Goal: Task Accomplishment & Management: Use online tool/utility

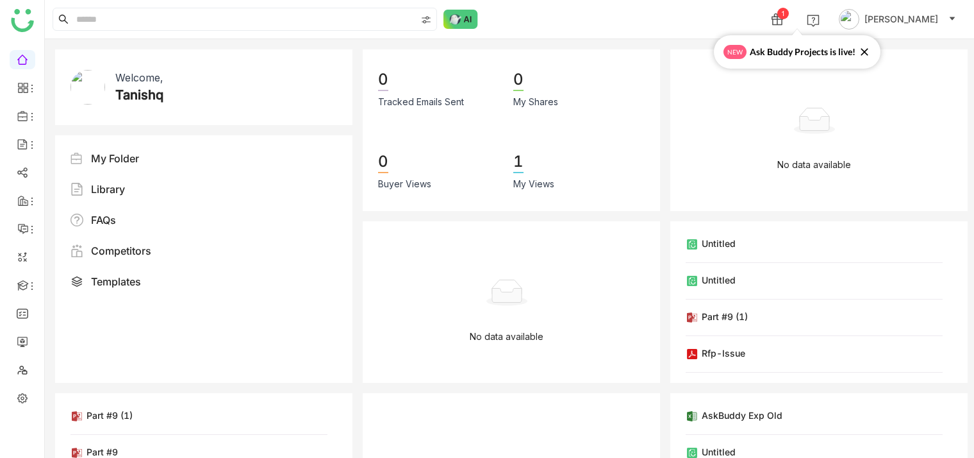
click at [679, 4] on div "1 Tanishq Jain" at bounding box center [509, 19] width 929 height 38
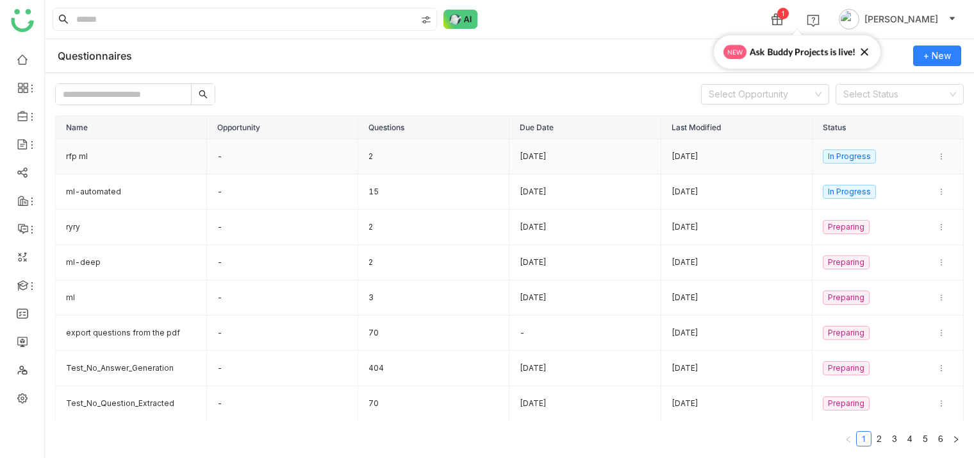
click at [103, 153] on td "rfp ml" at bounding box center [131, 156] width 151 height 35
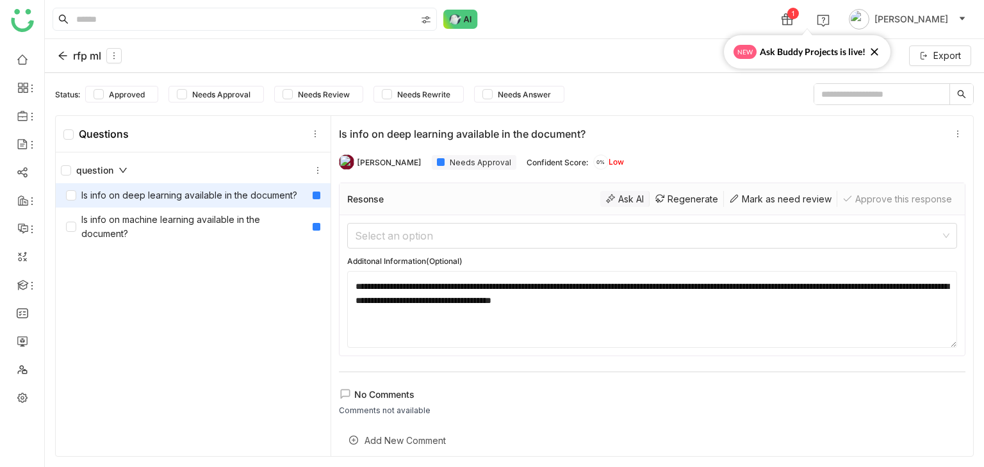
click at [615, 197] on div "Ask AI" at bounding box center [625, 199] width 49 height 16
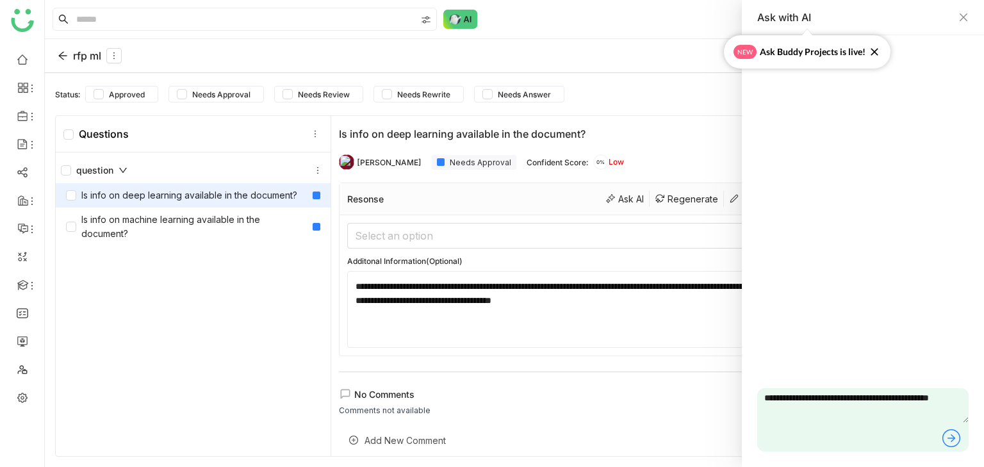
click at [952, 437] on icon at bounding box center [951, 438] width 21 height 21
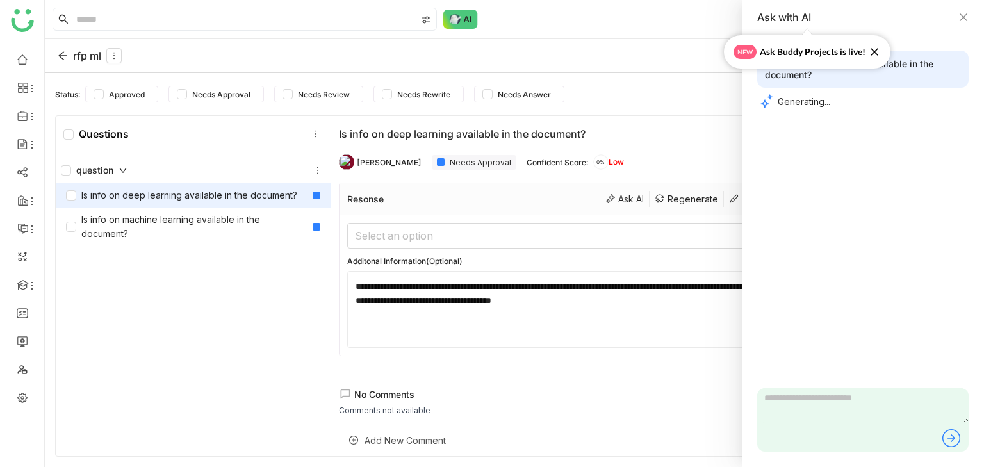
click at [874, 51] on icon at bounding box center [875, 52] width 8 height 8
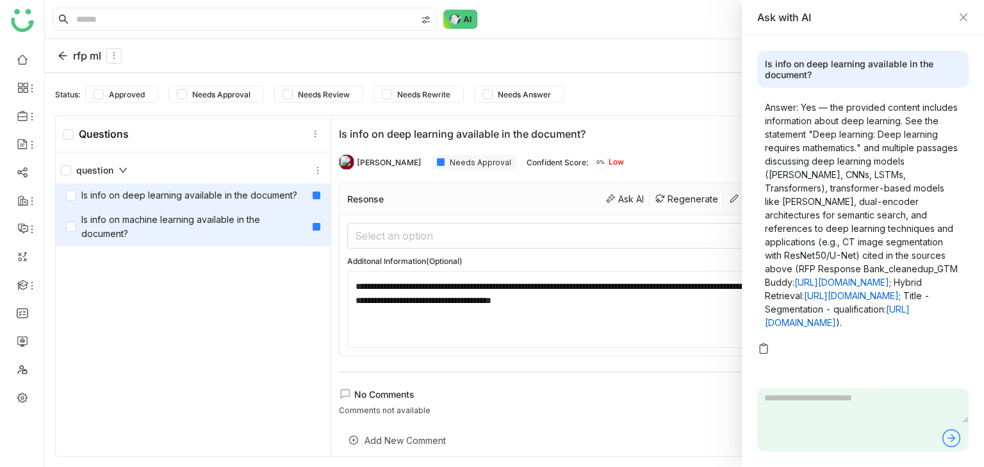
click at [222, 232] on div "Is info on machine learning available in the document?" at bounding box center [187, 227] width 242 height 28
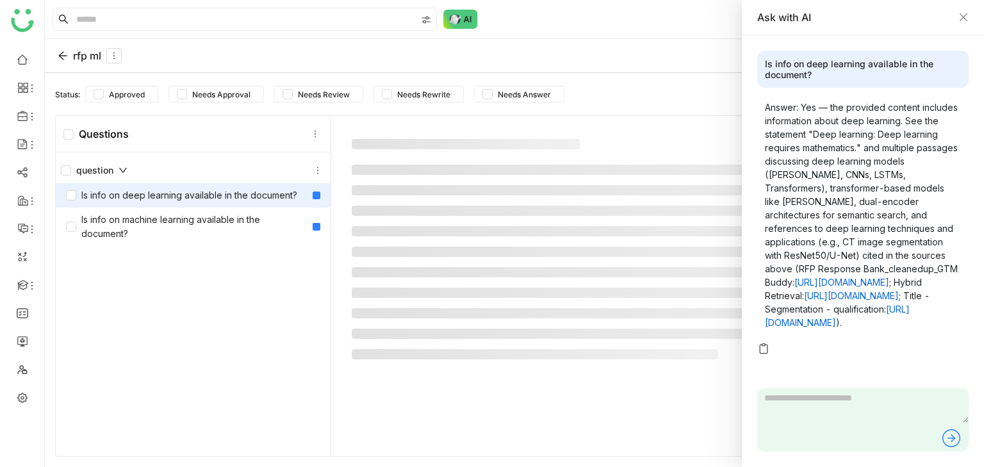
type textarea "**********"
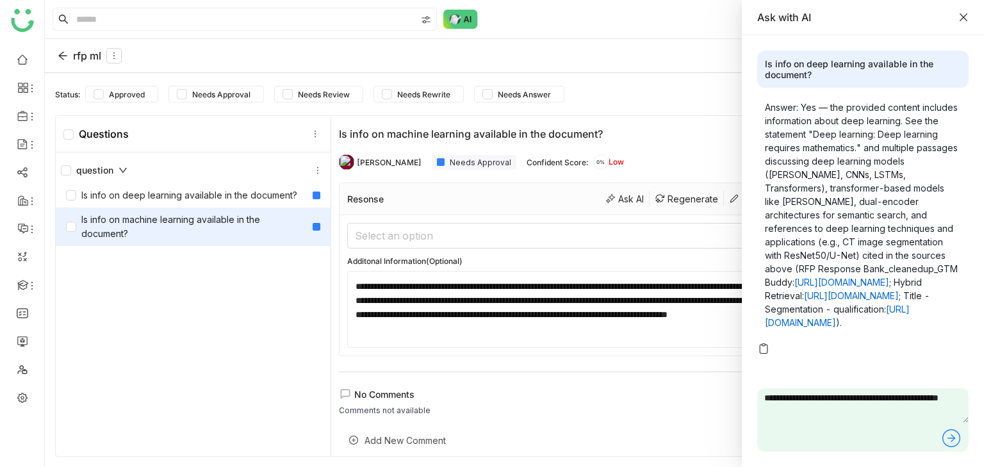
click at [965, 17] on icon "Close" at bounding box center [964, 17] width 8 height 8
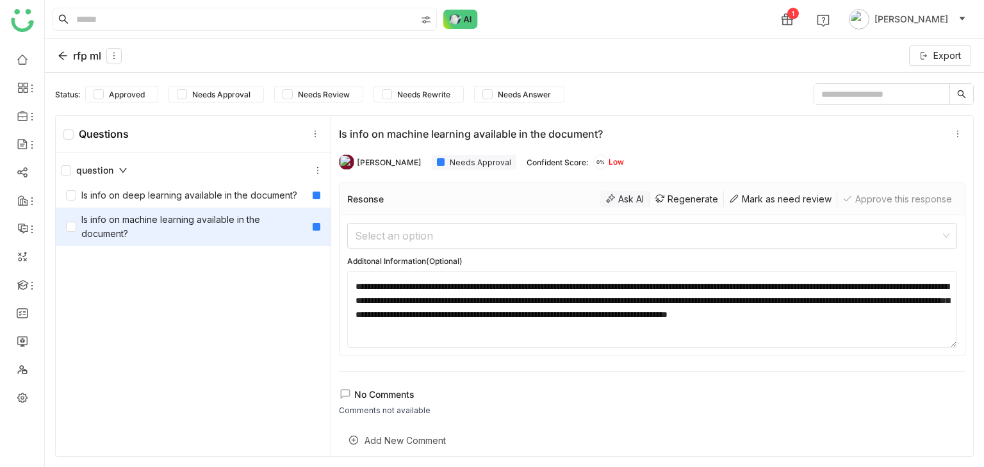
click at [615, 192] on div "Ask AI" at bounding box center [625, 199] width 49 height 16
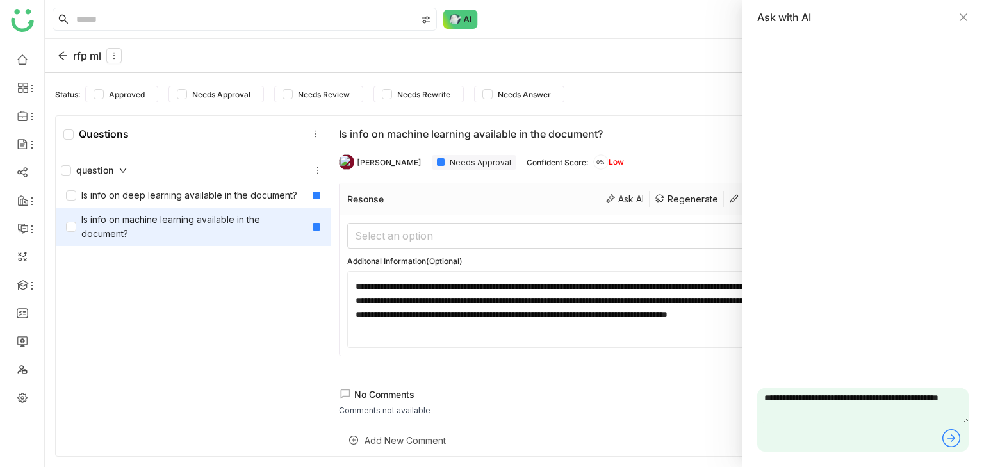
click at [949, 433] on icon at bounding box center [951, 438] width 21 height 21
